Goal: Transaction & Acquisition: Book appointment/travel/reservation

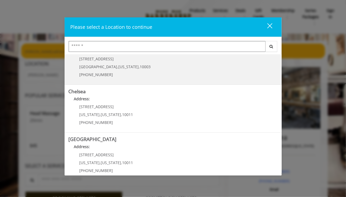
scroll to position [19, 0]
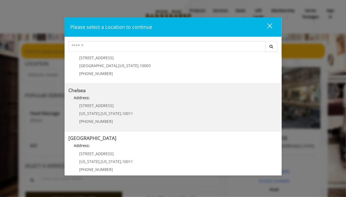
click at [183, 122] on link "Chelsea Address: [STREET_ADDRESS][US_STATE][US_STATE] (917) 639-3902" at bounding box center [173, 108] width 209 height 40
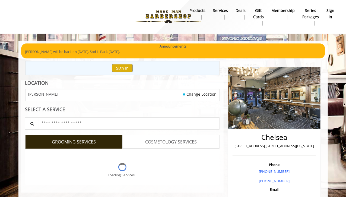
click at [176, 150] on div "Loading Services..." at bounding box center [122, 167] width 194 height 36
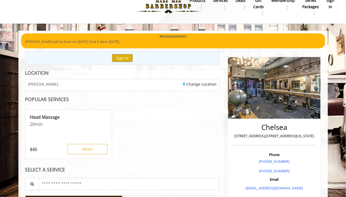
scroll to position [11, 0]
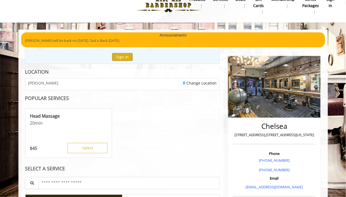
click at [202, 79] on div "Change Location" at bounding box center [172, 84] width 101 height 12
click at [202, 81] on link "Change Location" at bounding box center [200, 82] width 34 height 5
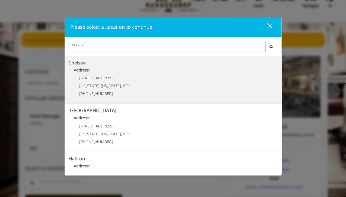
scroll to position [47, 0]
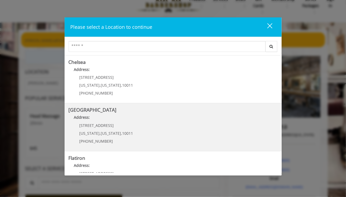
click at [176, 119] on Street "Address:" at bounding box center [173, 118] width 209 height 9
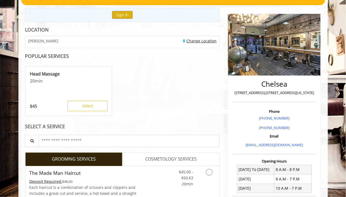
scroll to position [53, 0]
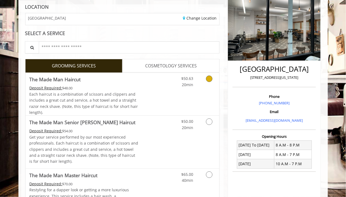
scroll to position [93, 0]
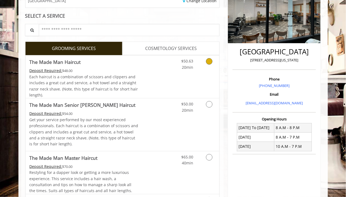
click at [208, 60] on icon "Grooming services" at bounding box center [209, 61] width 7 height 7
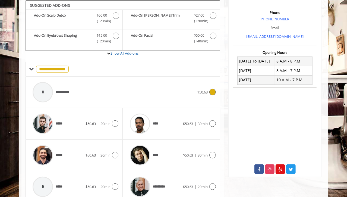
scroll to position [182, 0]
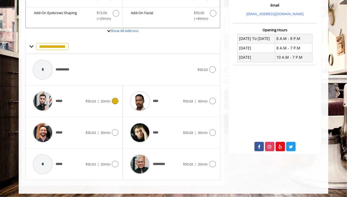
click at [91, 90] on div "***** $50.63 | 20min" at bounding box center [74, 101] width 88 height 26
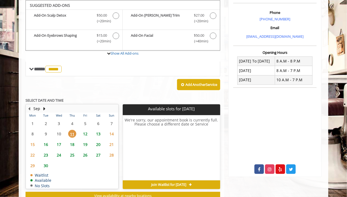
scroll to position [177, 0]
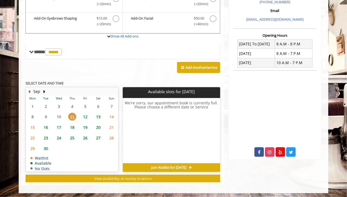
click at [111, 114] on span "14" at bounding box center [111, 117] width 8 height 8
click at [82, 116] on span "12" at bounding box center [85, 117] width 8 height 8
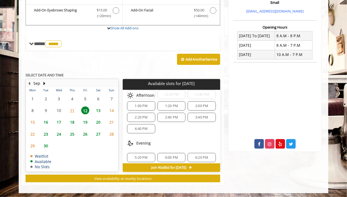
scroll to position [79, 0]
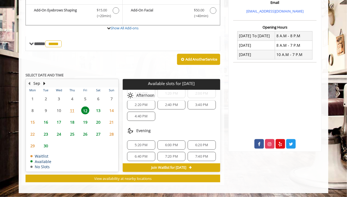
click at [72, 106] on span "11" at bounding box center [72, 110] width 8 height 8
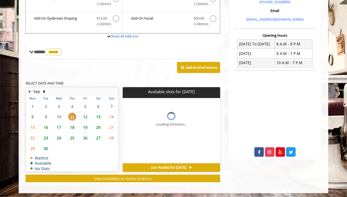
scroll to position [0, 0]
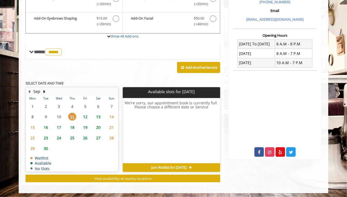
click at [181, 165] on span "Join Waitlist for Thu, Sep 11 2025" at bounding box center [168, 167] width 35 height 4
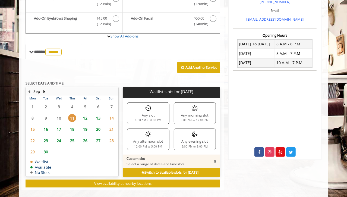
scroll to position [181, 0]
